Goal: Task Accomplishment & Management: Complete application form

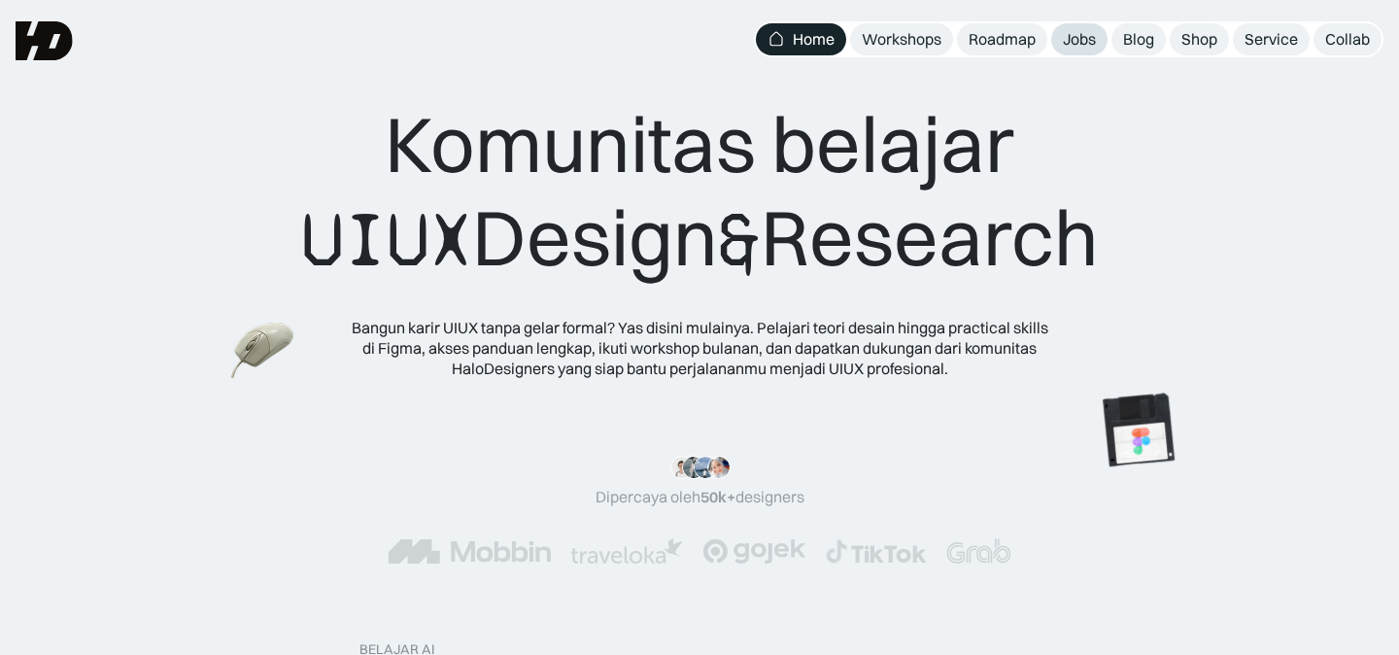
click at [1076, 49] on div "Jobs" at bounding box center [1079, 39] width 33 height 20
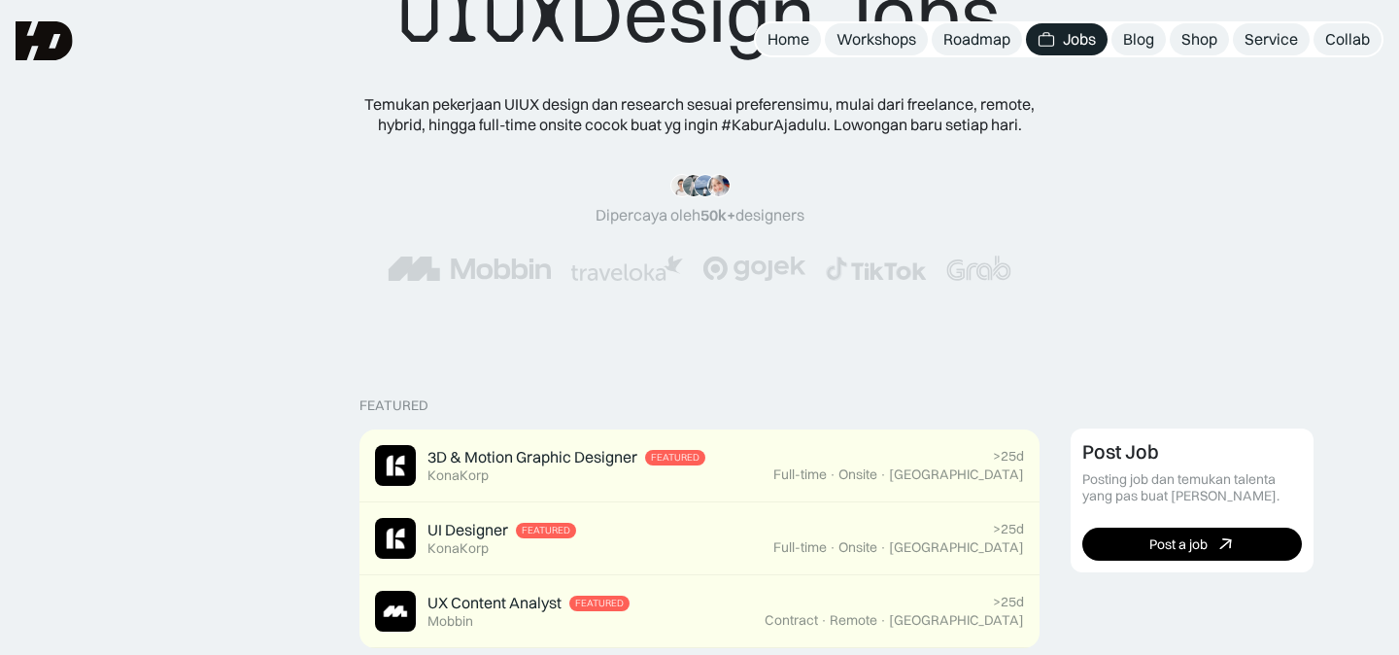
scroll to position [129, 0]
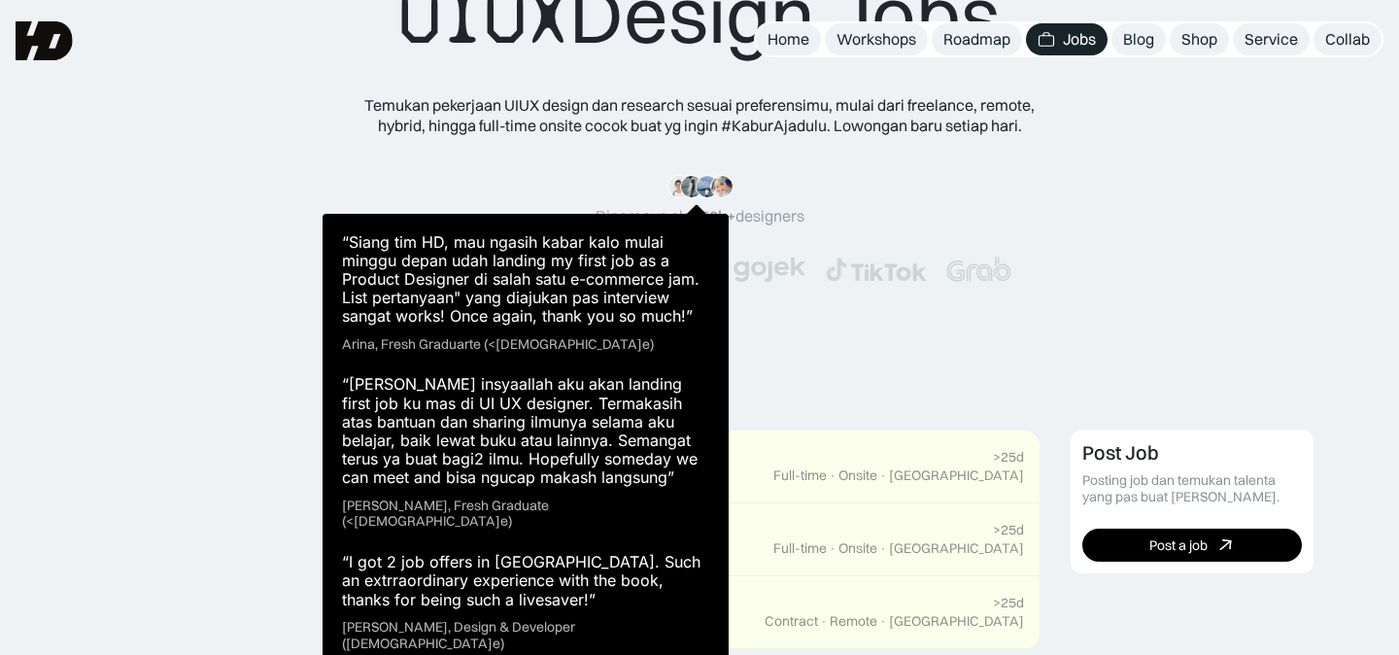
click at [692, 228] on div "“Siang tim HD, mau ngasih kabar kalo mulai minggu depan udah landing my first j…" at bounding box center [525, 442] width 406 height 457
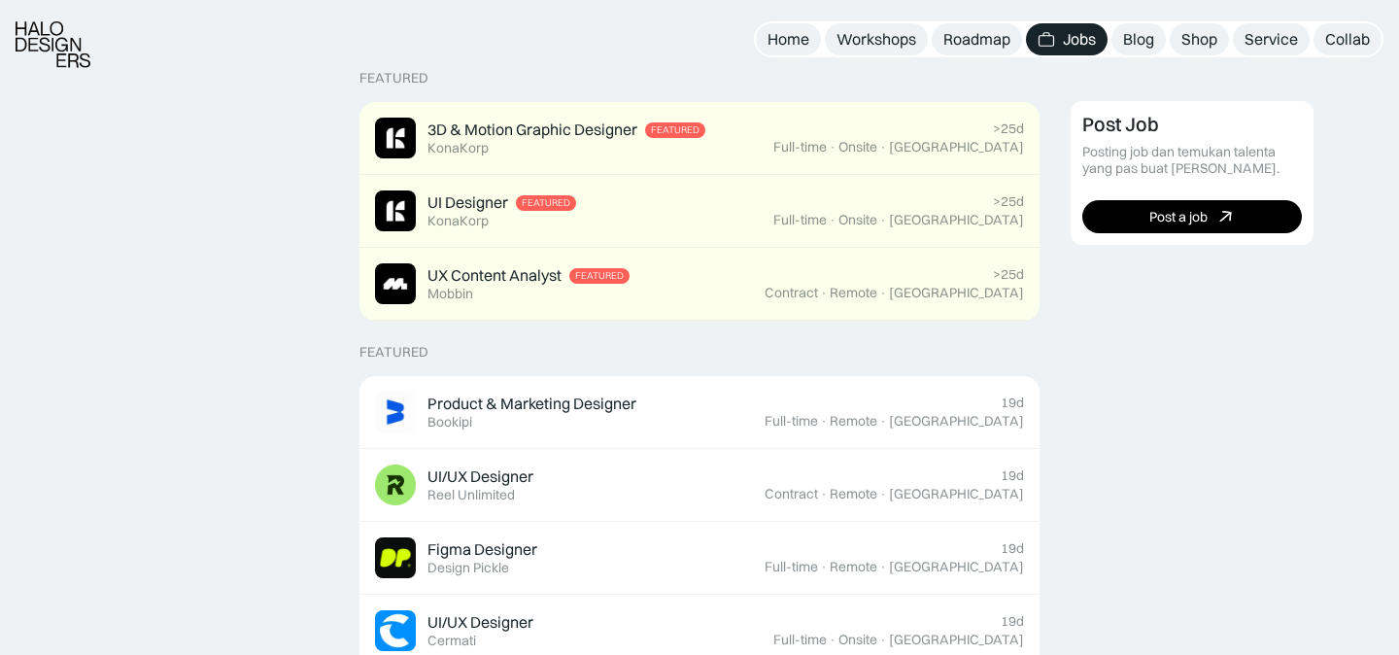
scroll to position [484, 0]
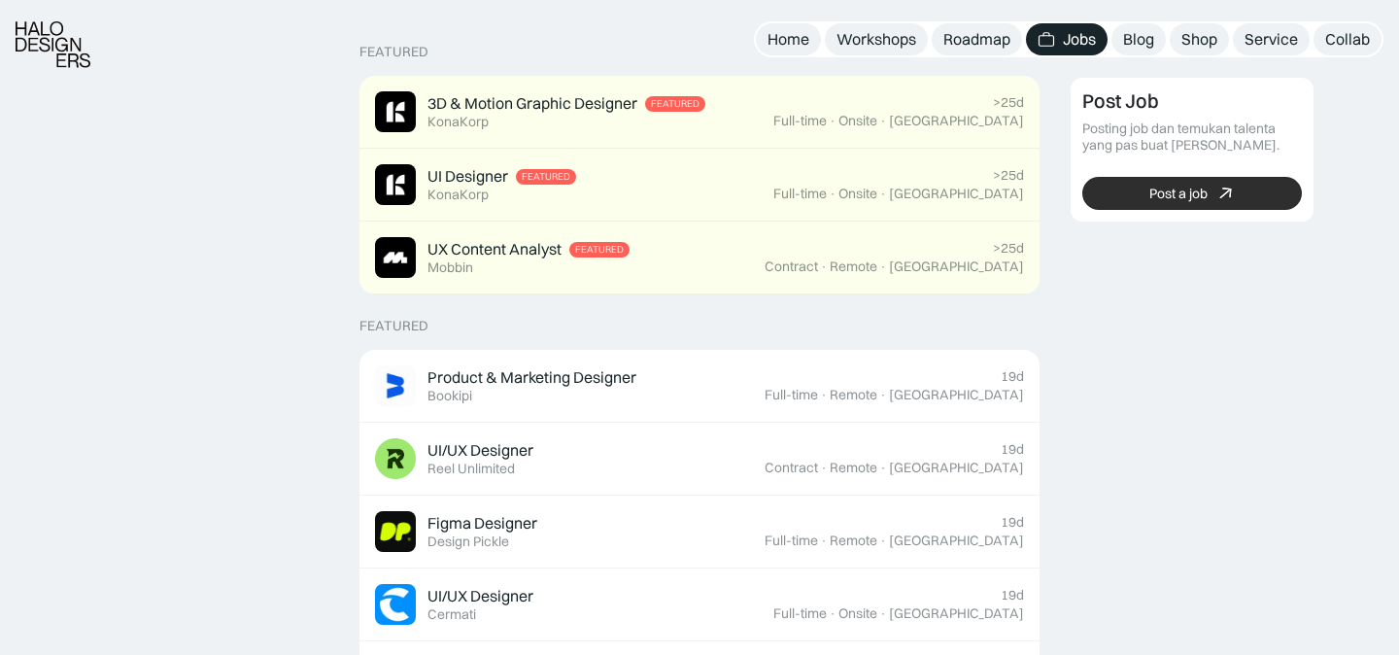
click at [1107, 198] on link "Post a job" at bounding box center [1192, 193] width 220 height 33
